Goal: Information Seeking & Learning: Learn about a topic

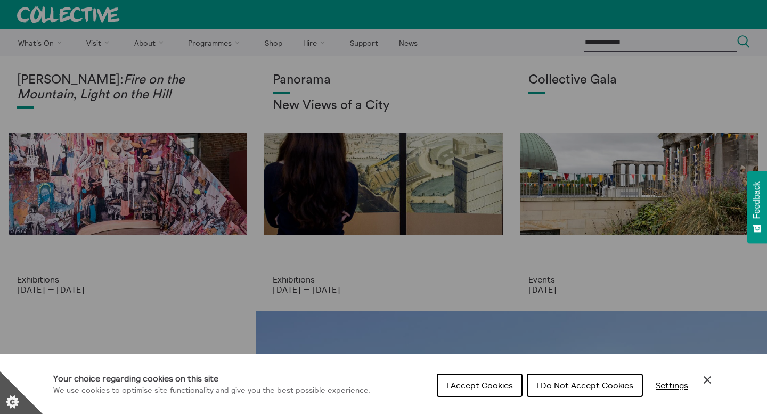
click at [483, 390] on button "I Accept Cookies" at bounding box center [479, 385] width 86 height 23
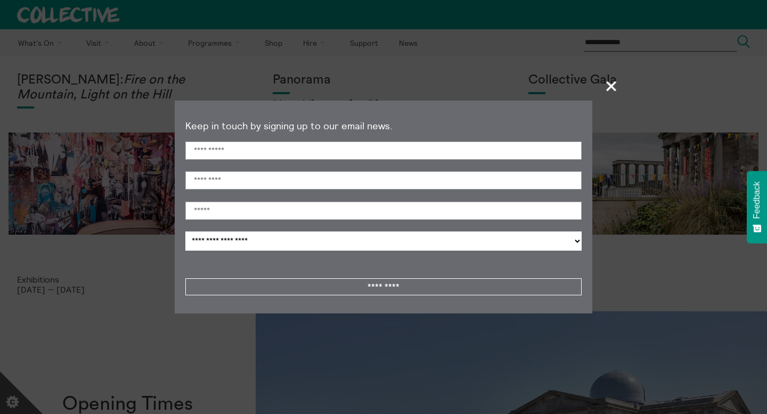
click at [612, 90] on span "+" at bounding box center [611, 85] width 31 height 31
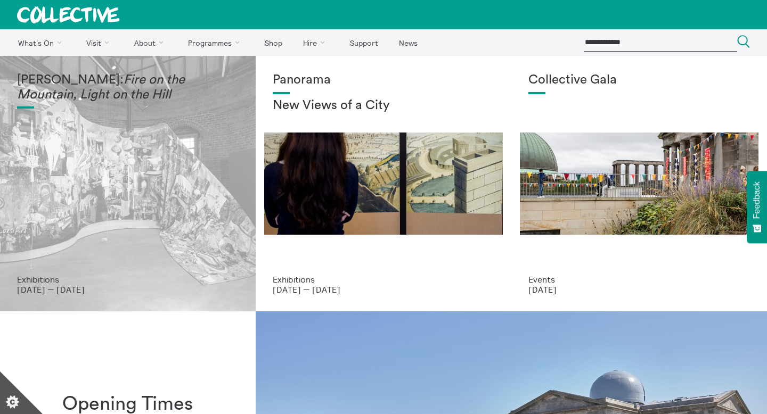
click at [175, 250] on div "[PERSON_NAME]: Fire on the Mountain, Light on the Hill" at bounding box center [127, 174] width 221 height 202
